Goal: Ask a question

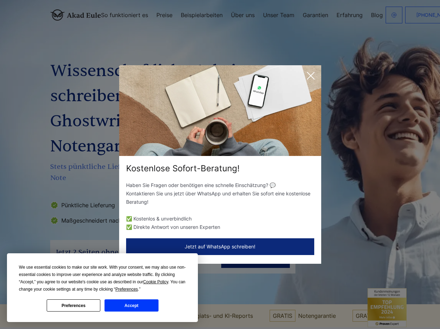
click at [220, 164] on div "Kostenlose Sofort-Beratung!" at bounding box center [220, 168] width 202 height 11
click at [157, 282] on span "Cookie Policy" at bounding box center [155, 281] width 25 height 5
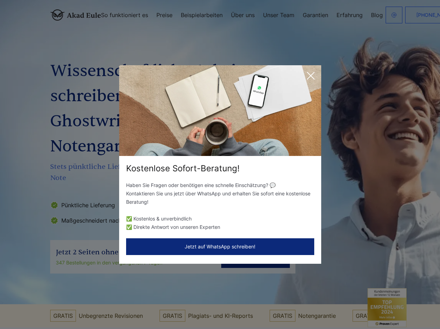
click at [135, 289] on div "Kostenlose Sofort-Beratung! Haben Sie Fragen oder benötigen eine schnelle Einsc…" at bounding box center [220, 164] width 440 height 329
click at [74, 305] on div "Kostenlose Sofort-Beratung! Haben Sie Fragen oder benötigen eine schnelle Einsc…" at bounding box center [220, 164] width 440 height 329
click at [131, 305] on div "Kostenlose Sofort-Beratung! Haben Sie Fragen oder benötigen eine schnelle Einsc…" at bounding box center [220, 164] width 440 height 329
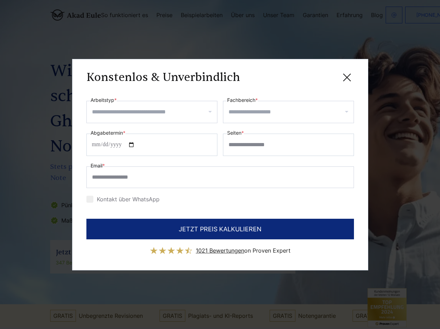
click at [311, 76] on div "Konstenlos & Unverbindlich" at bounding box center [220, 77] width 268 height 9
click at [220, 247] on span "1021 Bewertungen" at bounding box center [220, 250] width 48 height 7
